Goal: Task Accomplishment & Management: Manage account settings

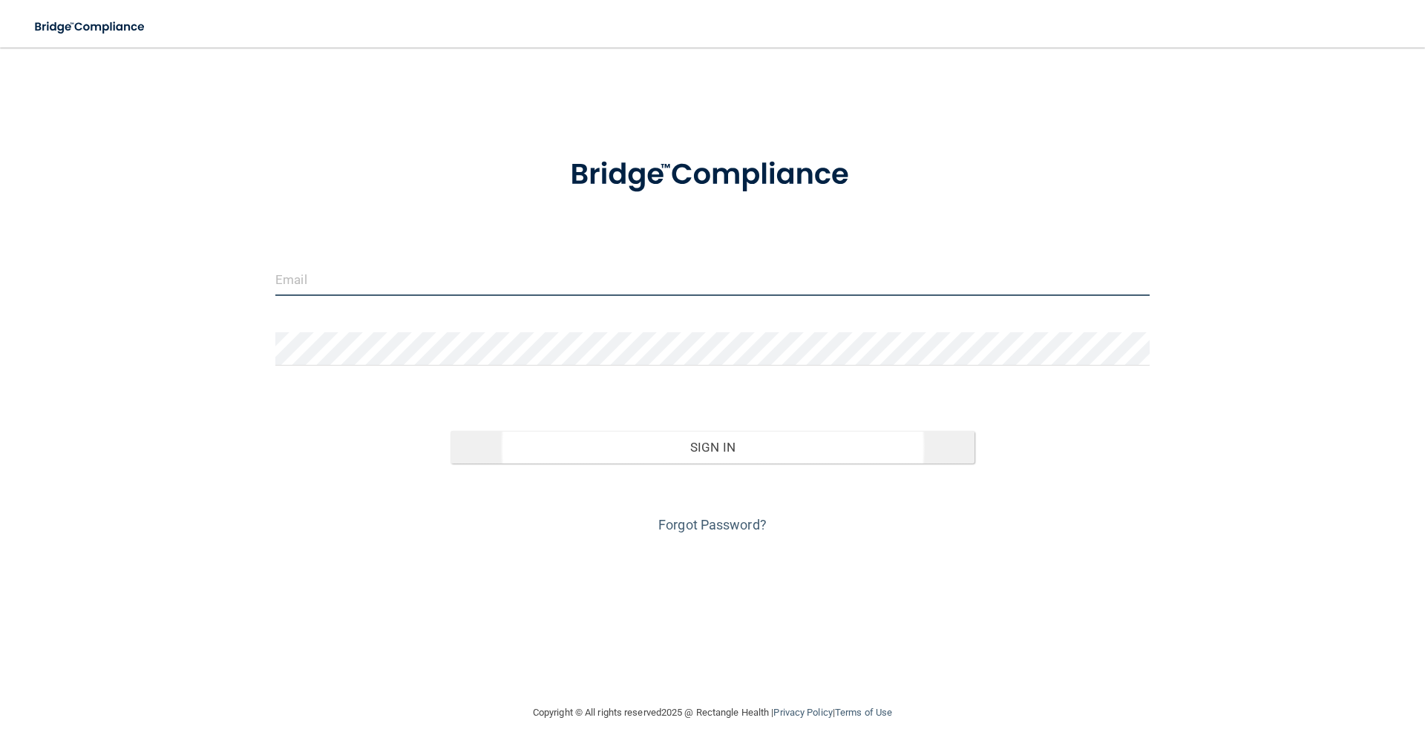
type input "[PERSON_NAME][EMAIL_ADDRESS][DOMAIN_NAME]"
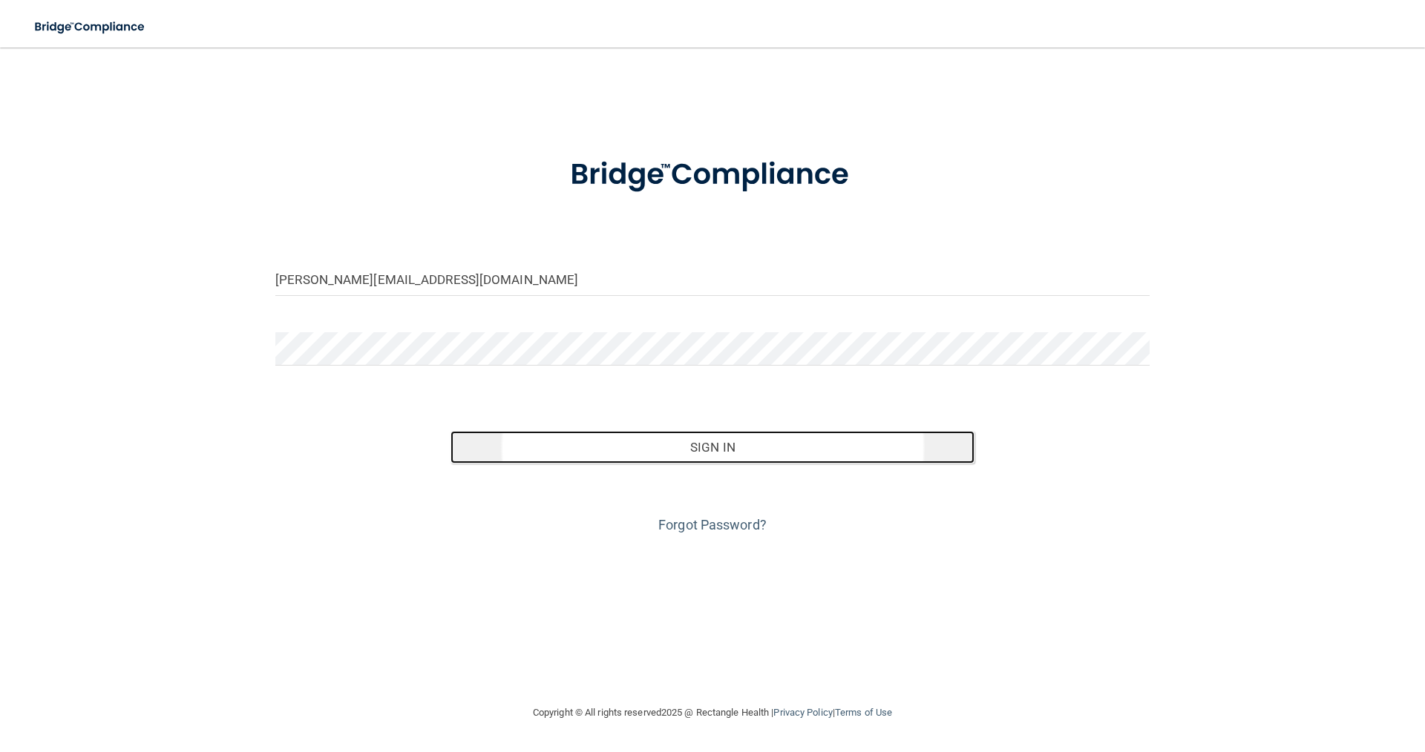
click at [720, 442] on button "Sign In" at bounding box center [712, 447] width 525 height 33
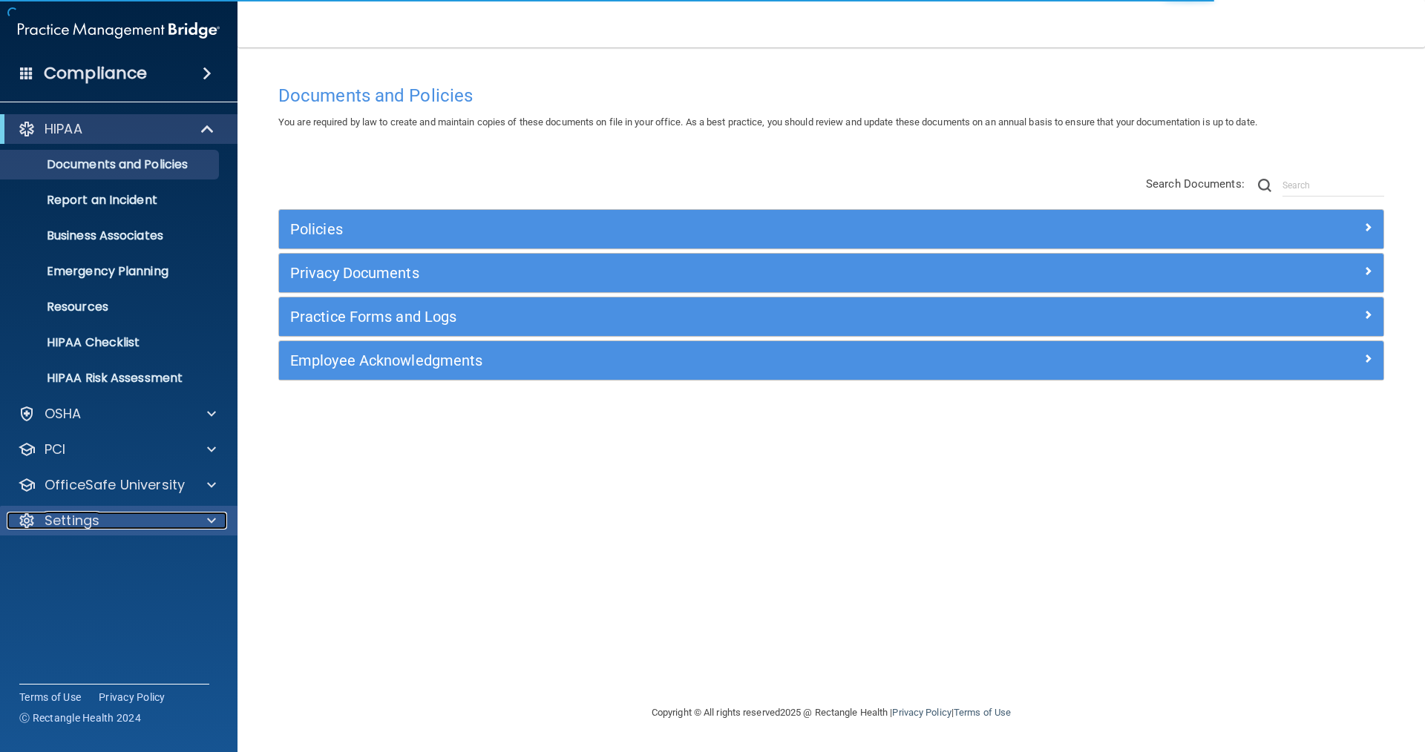
click at [93, 528] on p "Settings" at bounding box center [72, 521] width 55 height 18
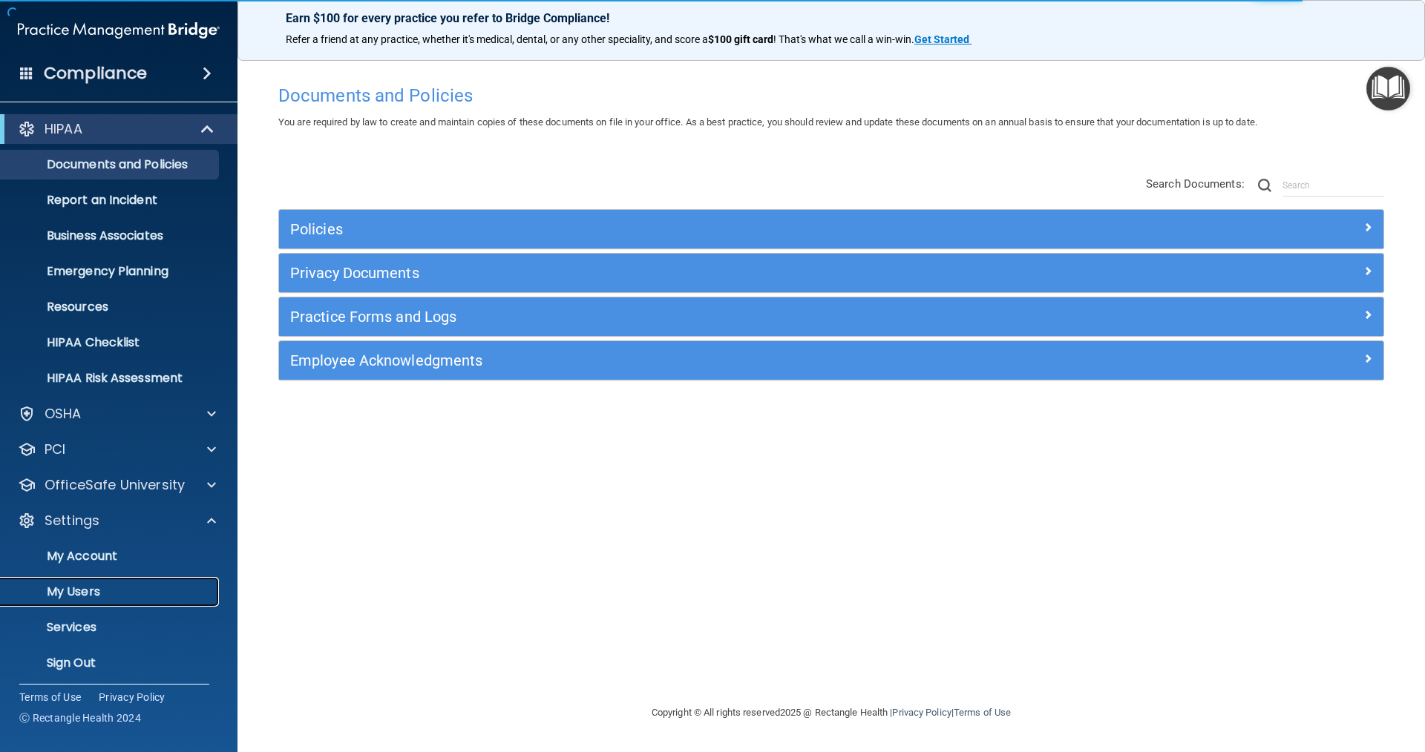
click at [102, 588] on p "My Users" at bounding box center [111, 592] width 203 height 15
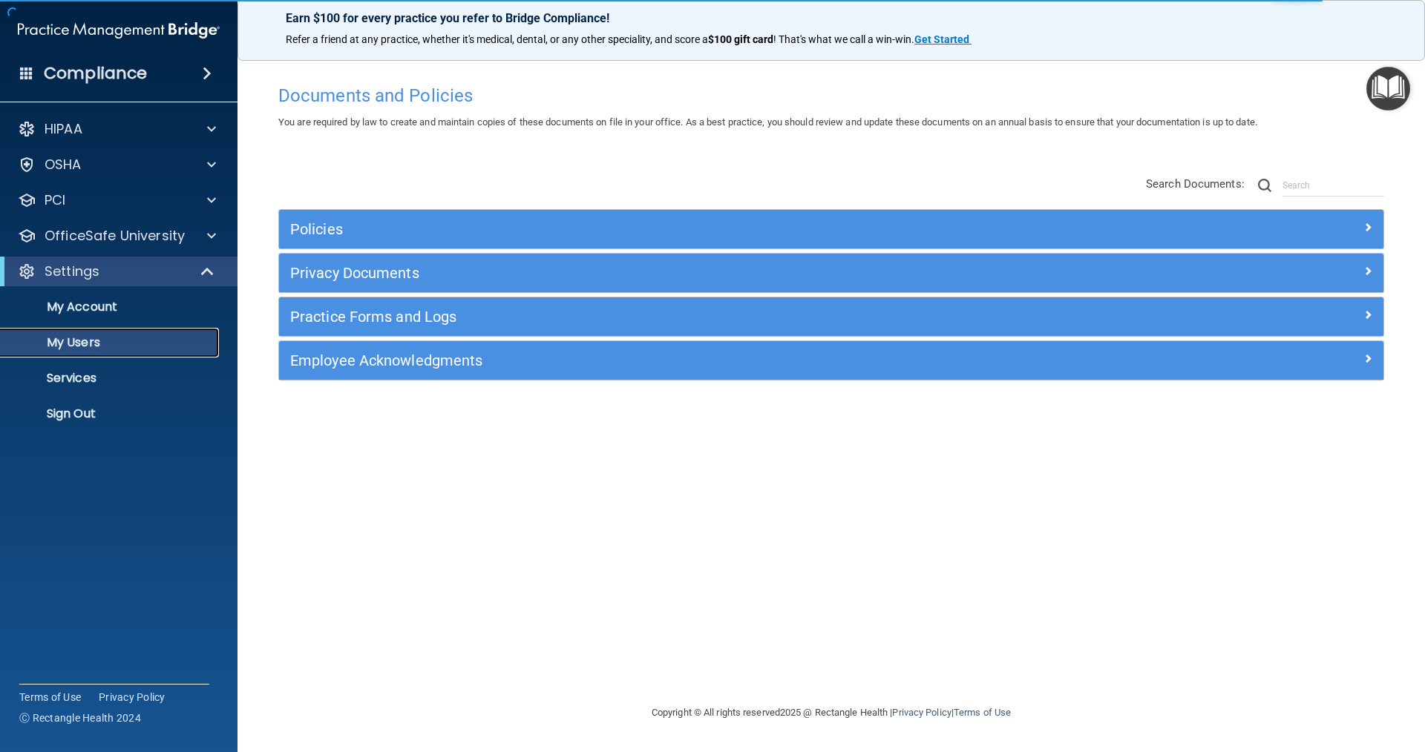
select select "20"
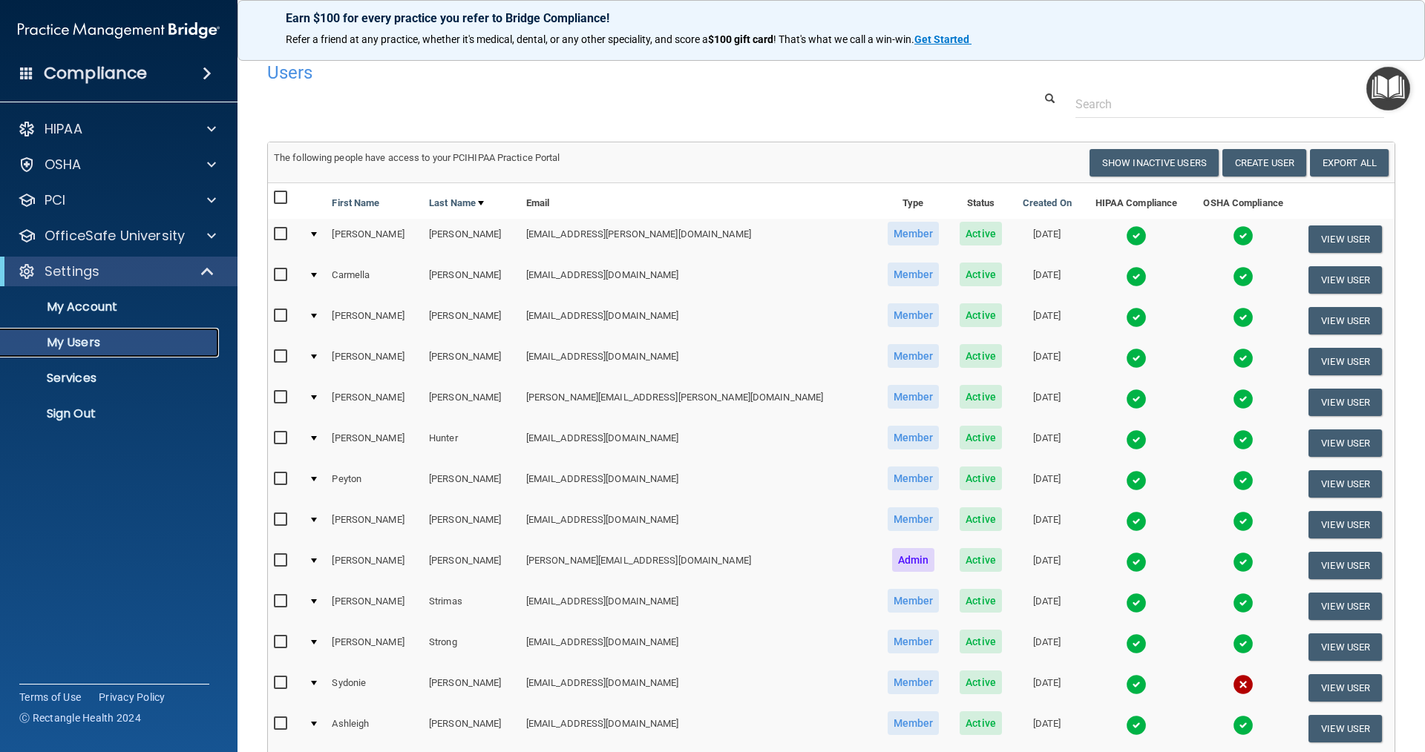
scroll to position [82, 0]
